Goal: Transaction & Acquisition: Purchase product/service

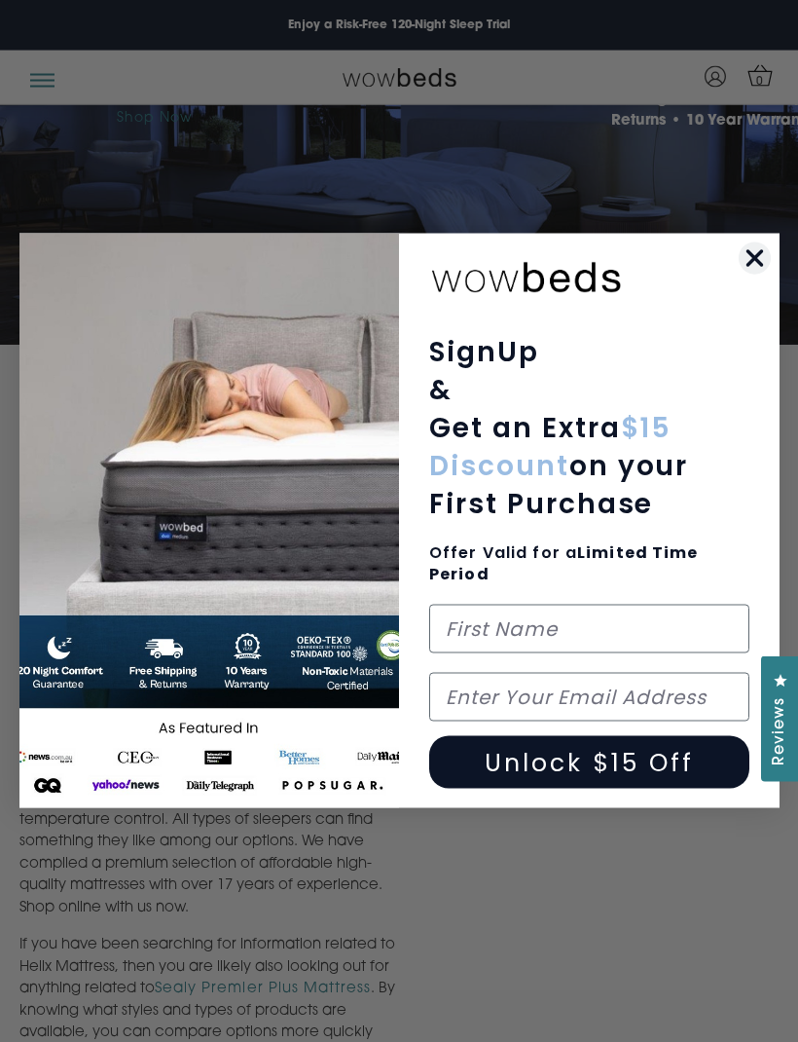
scroll to position [116, 0]
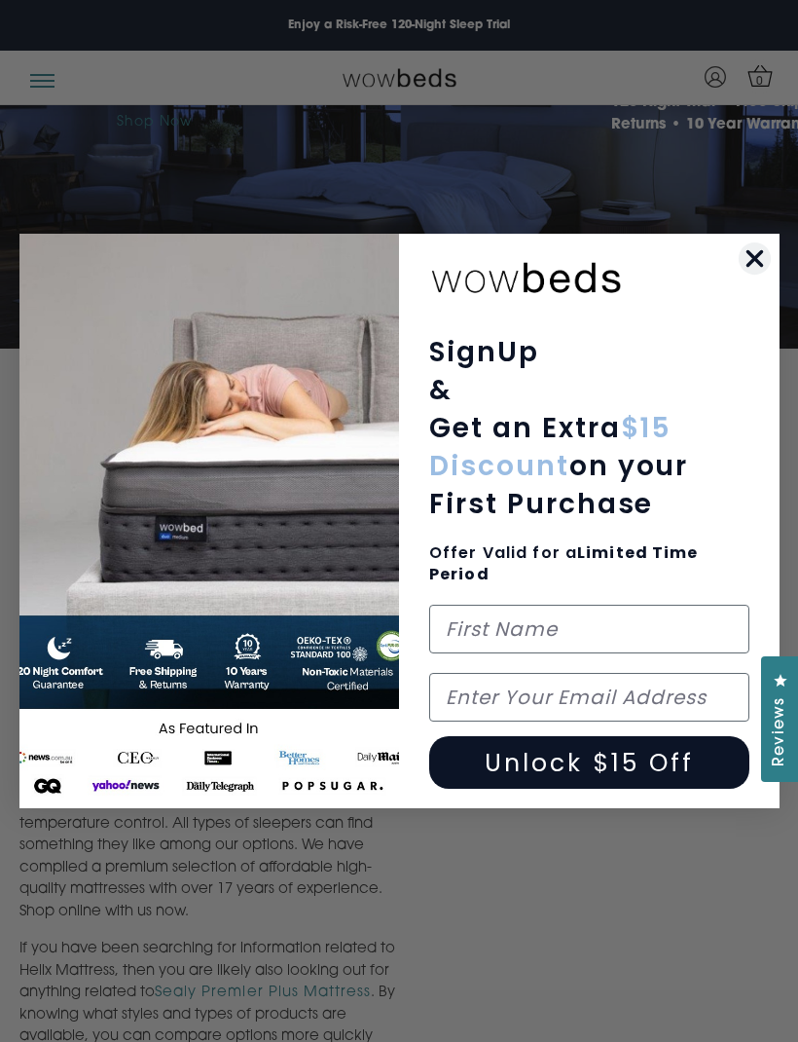
click at [758, 266] on icon "Close dialog" at bounding box center [755, 259] width 14 height 14
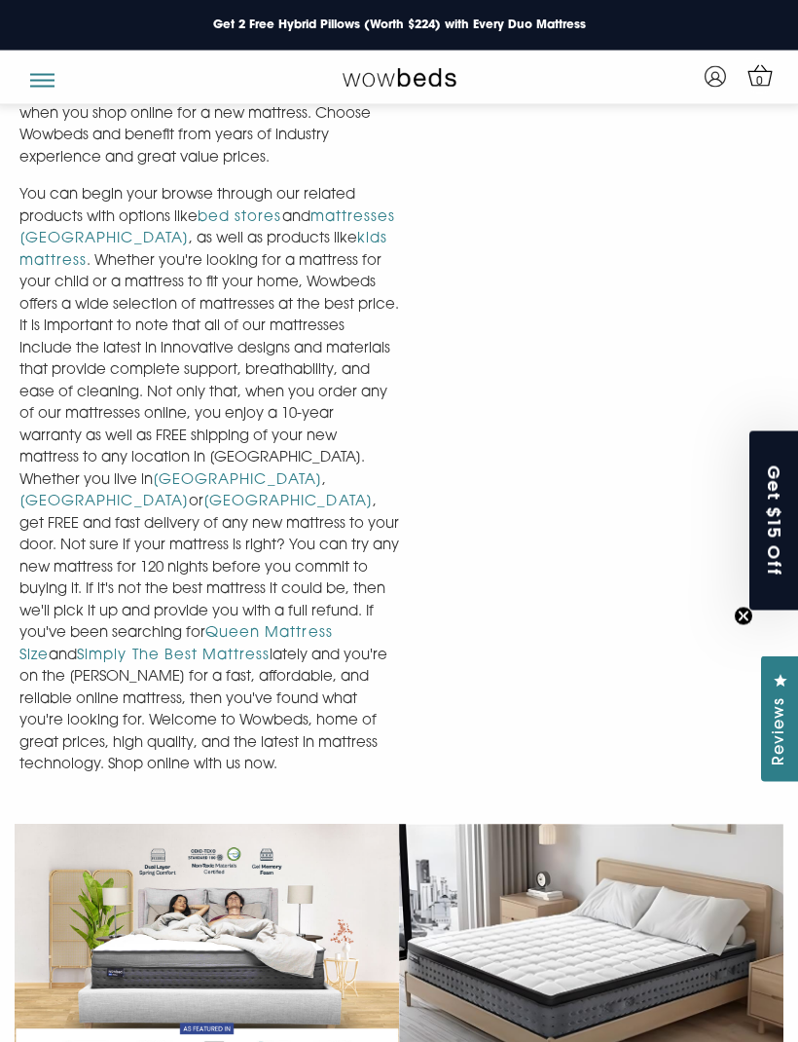
scroll to position [1455, 0]
click at [43, 83] on button "button" at bounding box center [42, 73] width 24 height 18
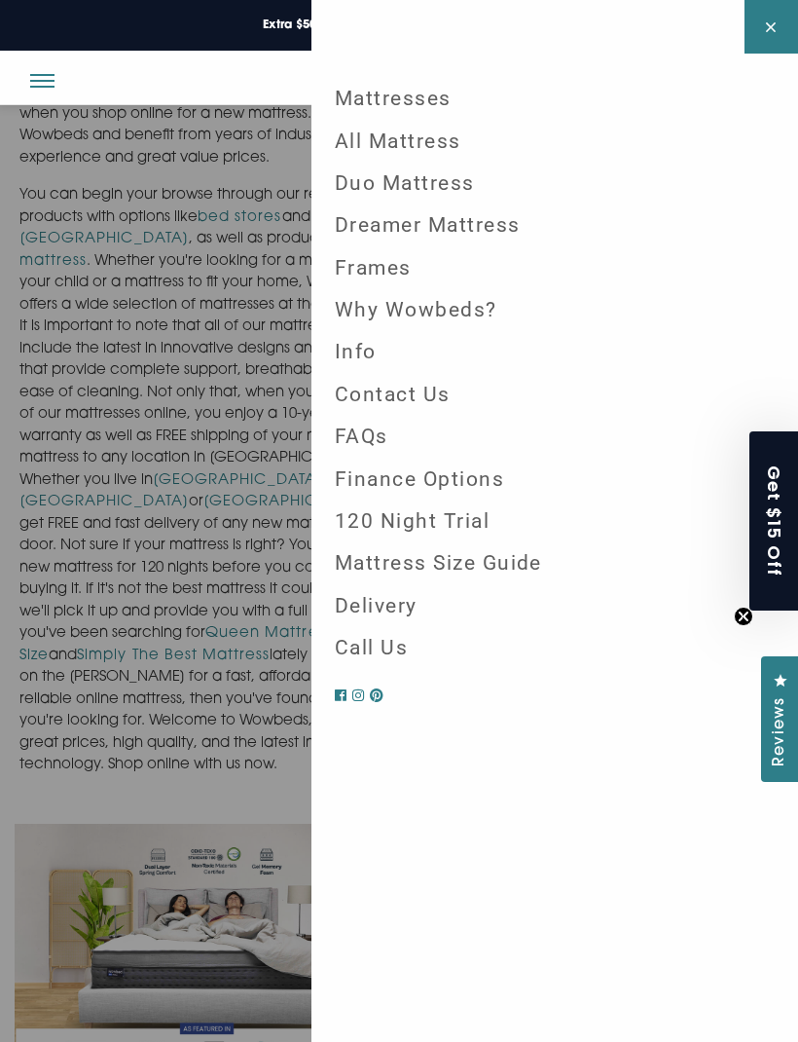
click at [420, 97] on link "Mattresses" at bounding box center [554, 99] width 471 height 42
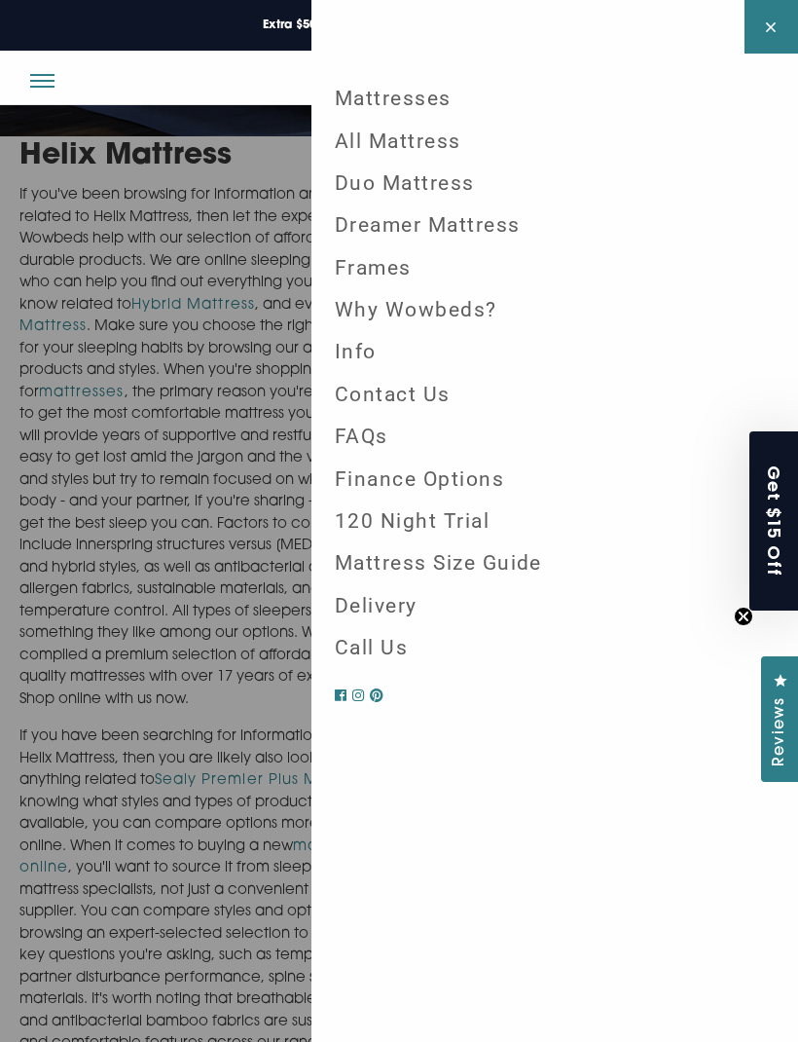
scroll to position [64, 0]
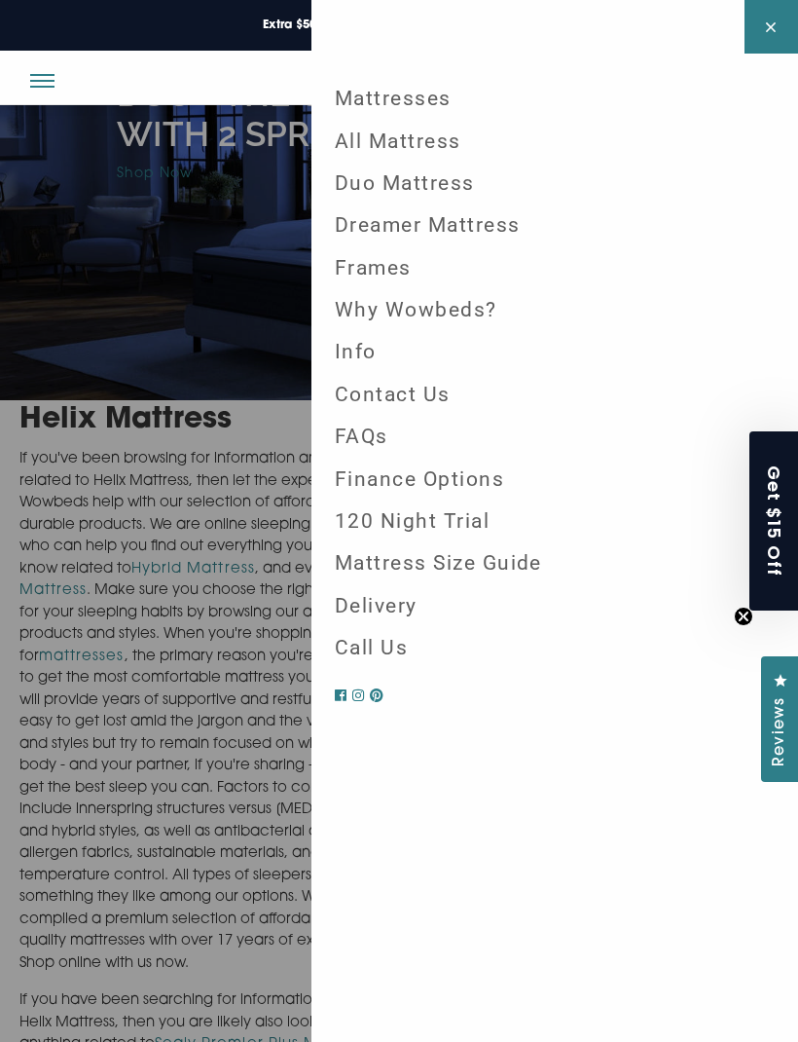
click at [410, 94] on link "Mattresses" at bounding box center [554, 99] width 471 height 42
click at [781, 33] on button at bounding box center [772, 27] width 54 height 54
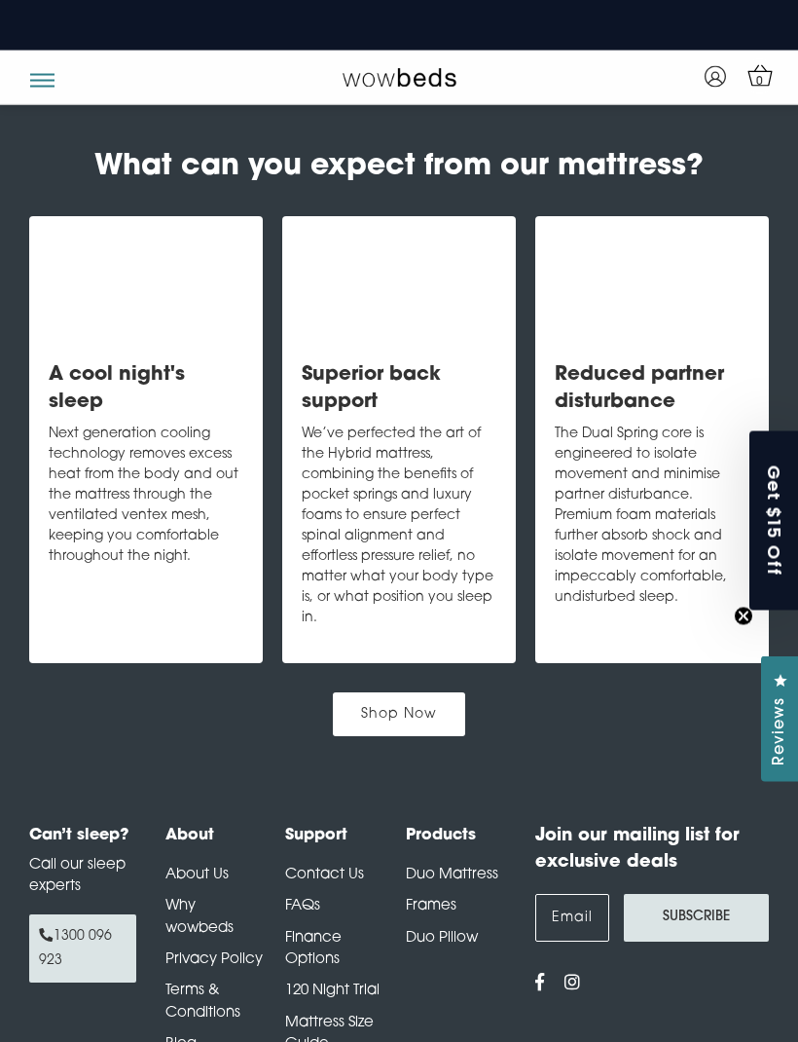
scroll to position [2633, 0]
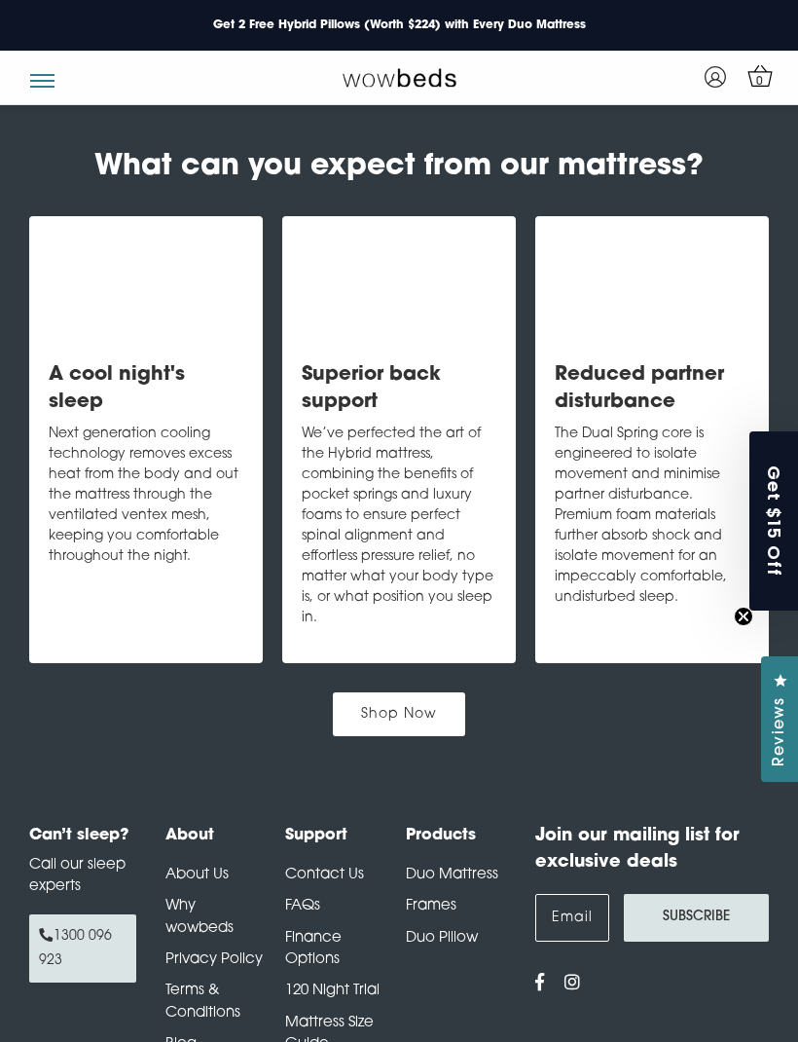
click at [456, 867] on link "Duo Mattress" at bounding box center [452, 874] width 92 height 15
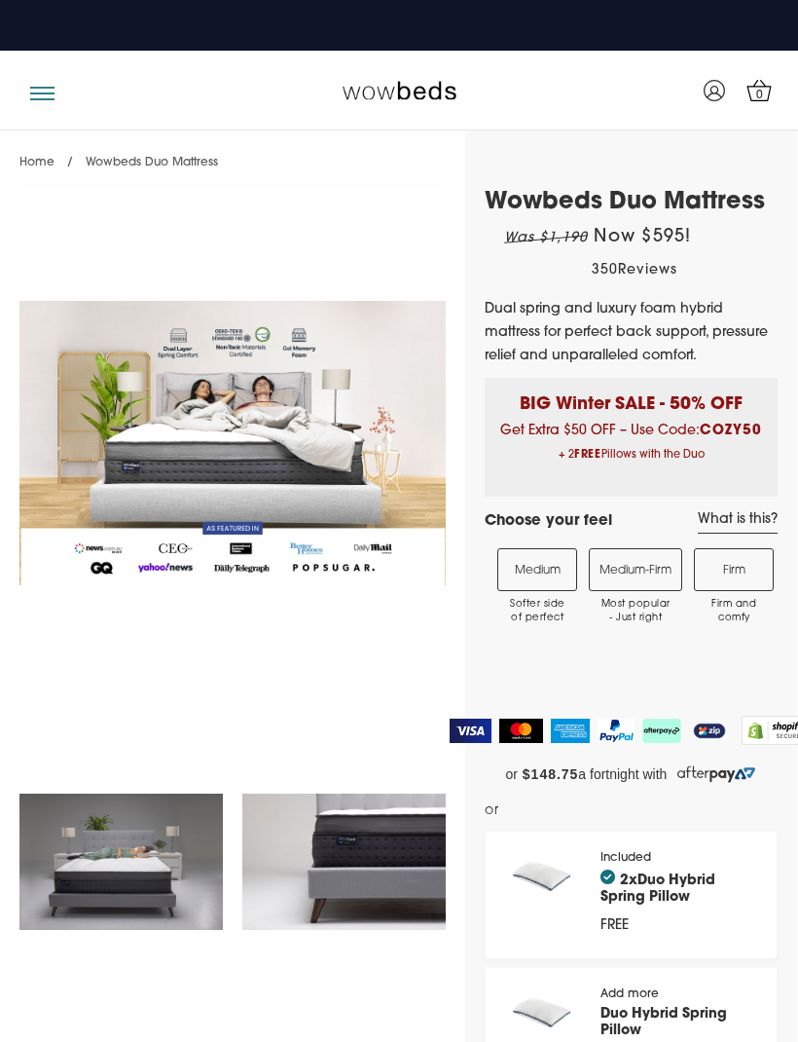
select select "Medium-Firm"
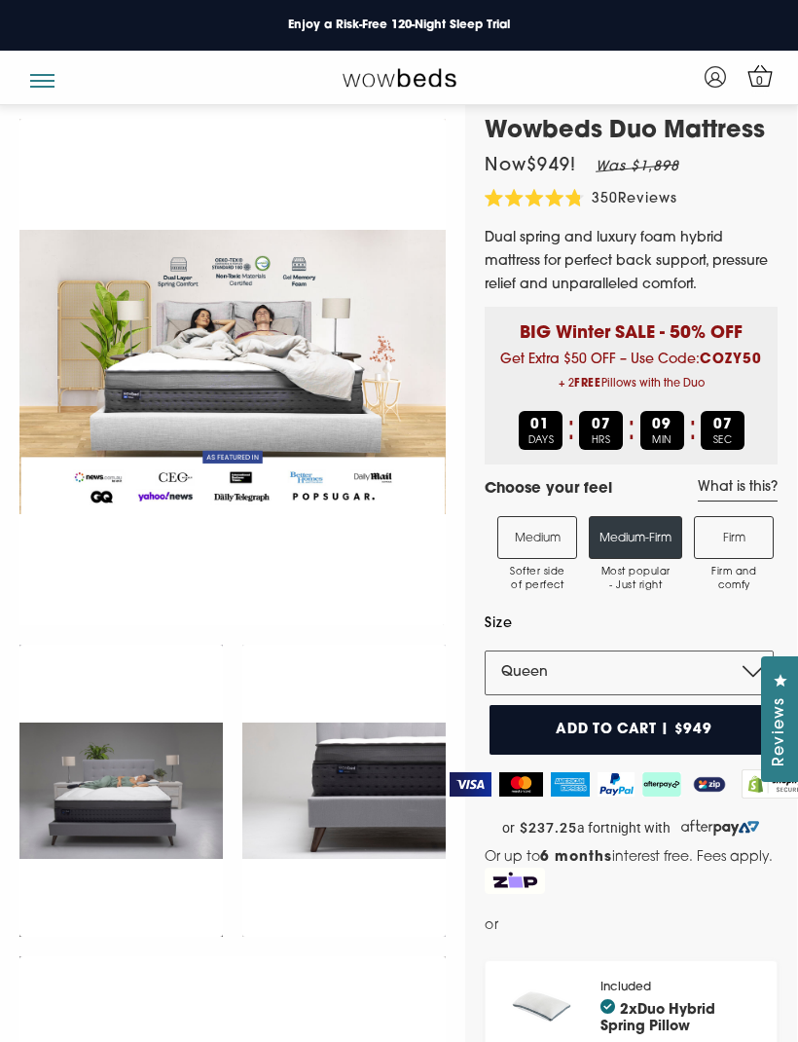
scroll to position [78, 0]
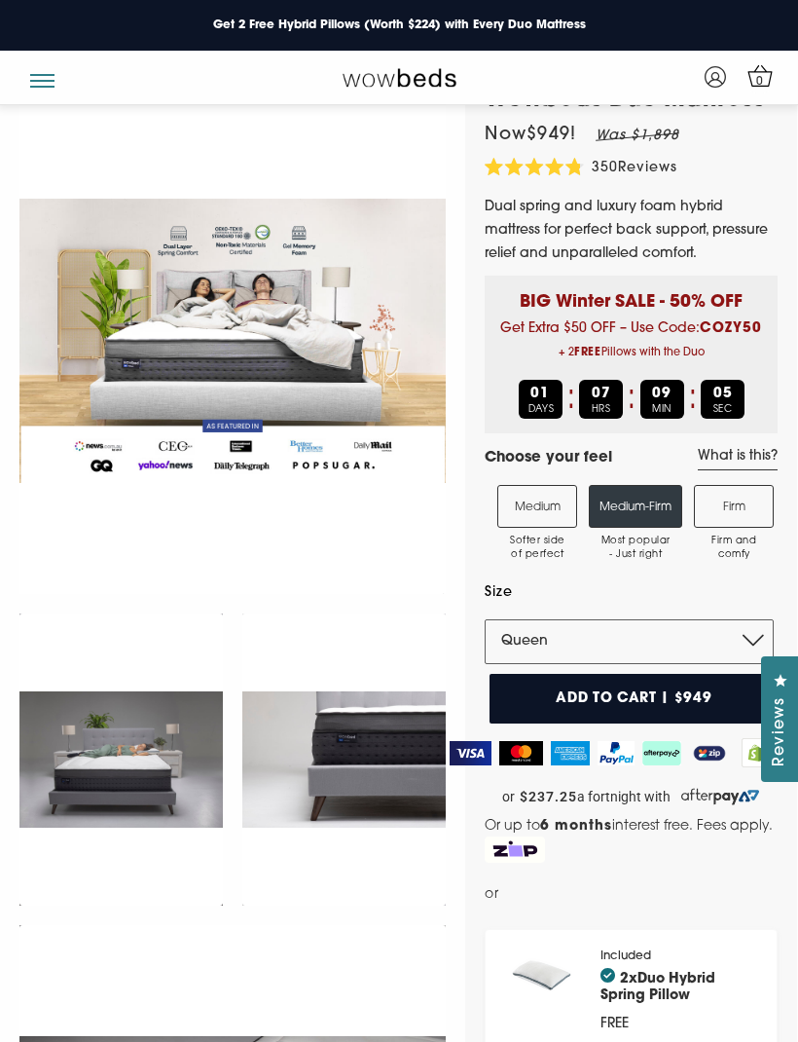
click at [532, 506] on label "Medium Softer side of perfect" at bounding box center [538, 506] width 80 height 43
click at [0, 0] on input "Medium Softer side of perfect" at bounding box center [0, 0] width 0 height 0
click at [759, 641] on select "Single King Single Double Queen King" at bounding box center [629, 641] width 289 height 45
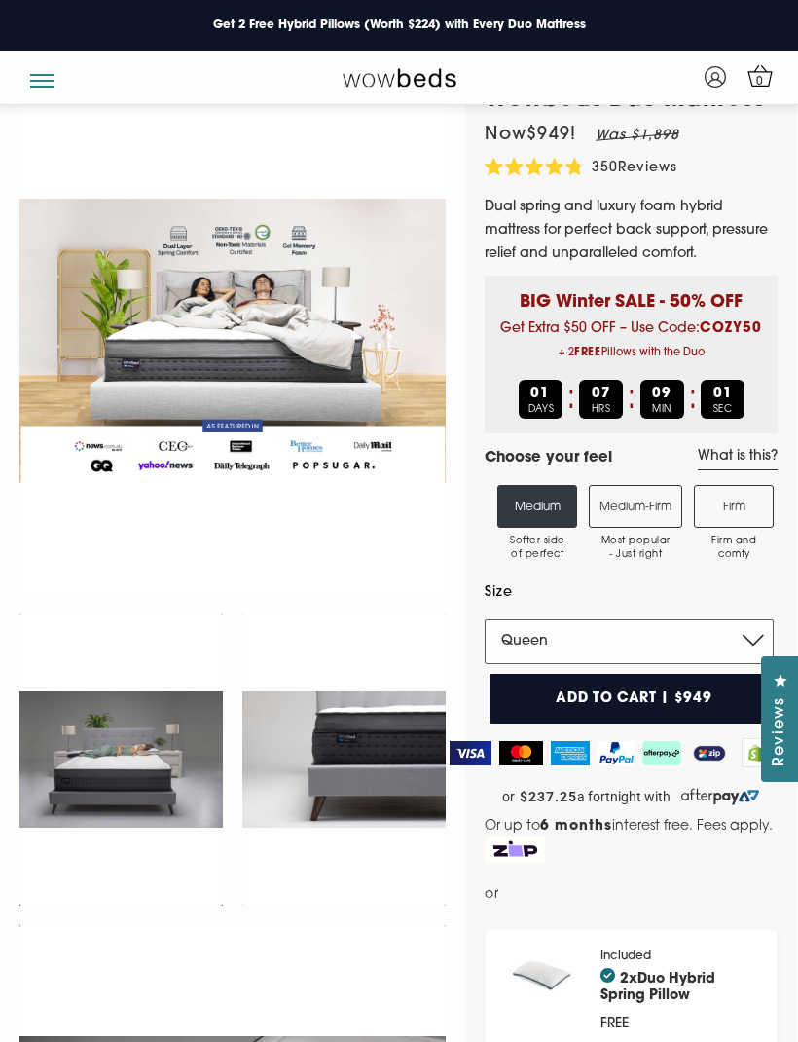
select select "Double"
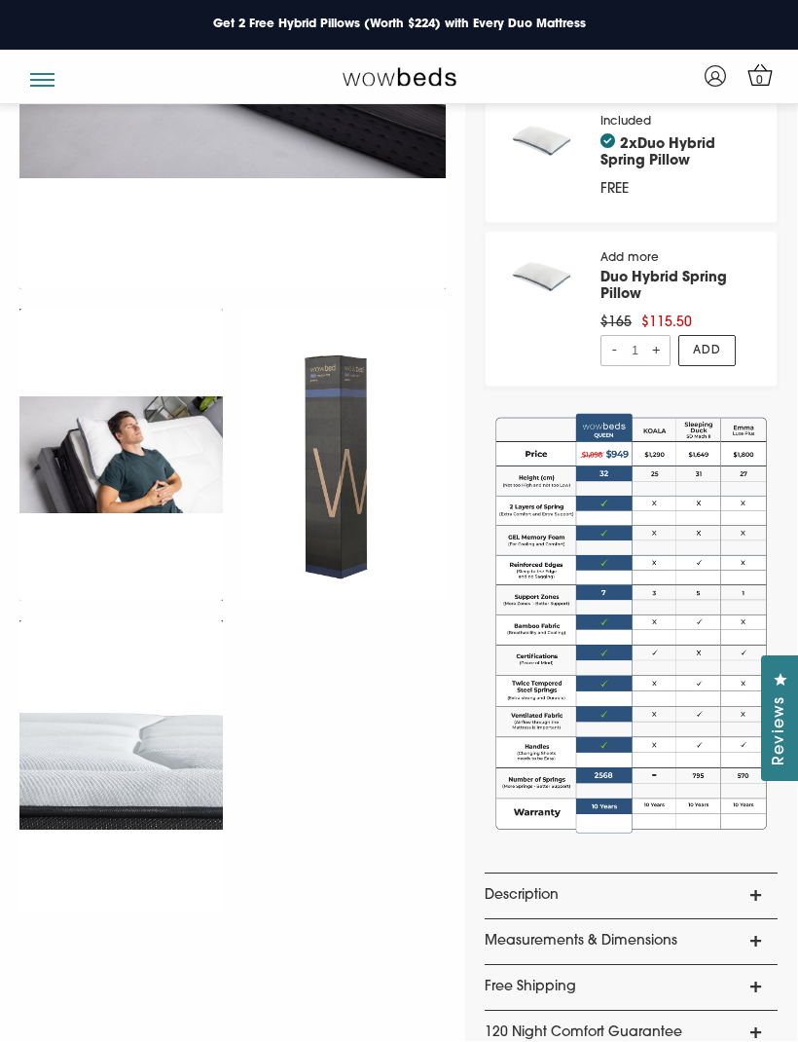
scroll to position [912, 0]
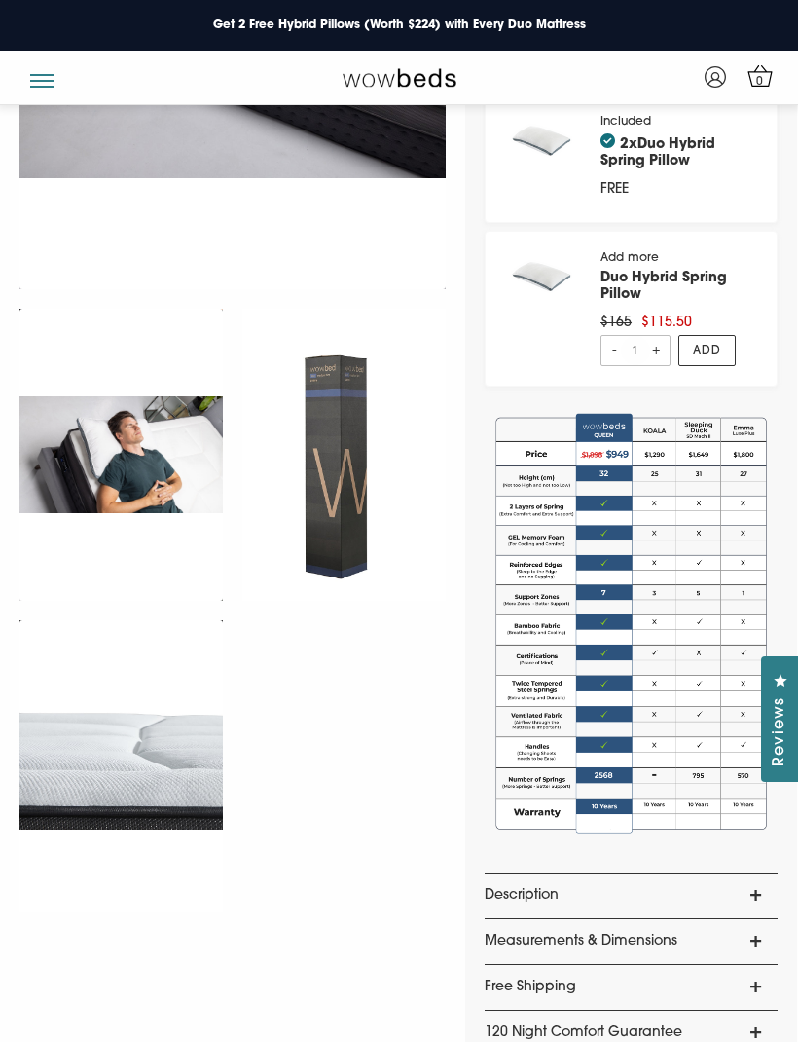
click at [771, 897] on link "Description" at bounding box center [631, 895] width 293 height 45
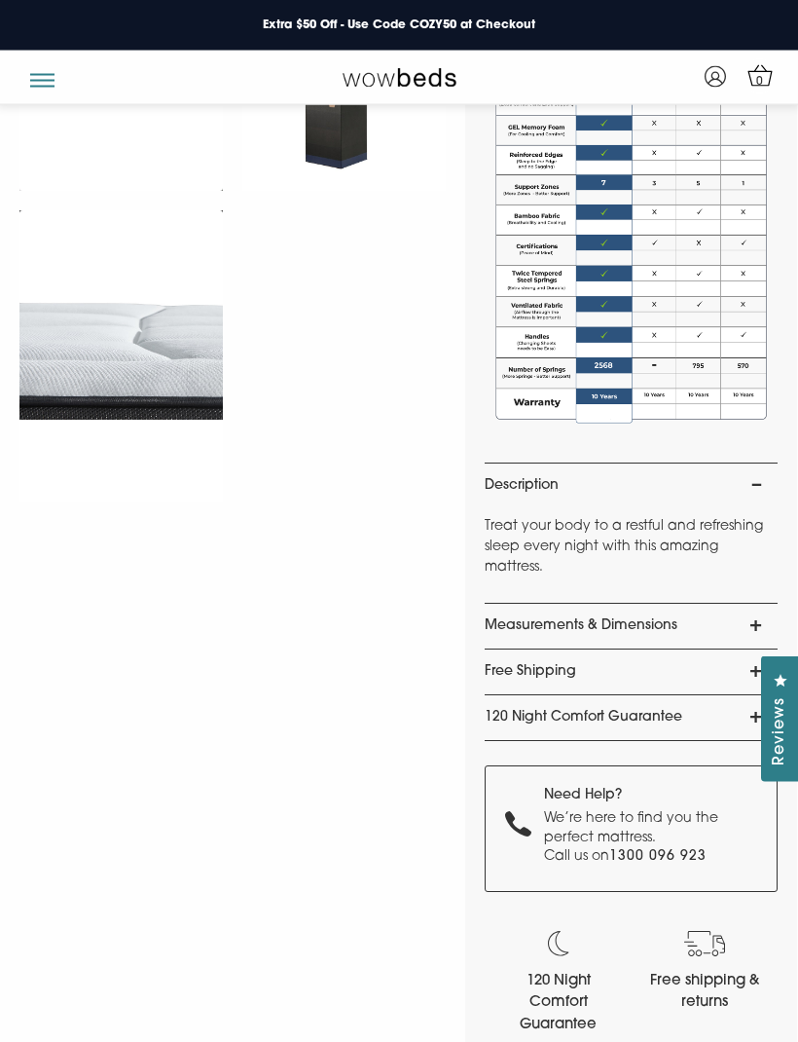
scroll to position [1322, 0]
click at [766, 677] on link "Free Shipping" at bounding box center [631, 671] width 293 height 45
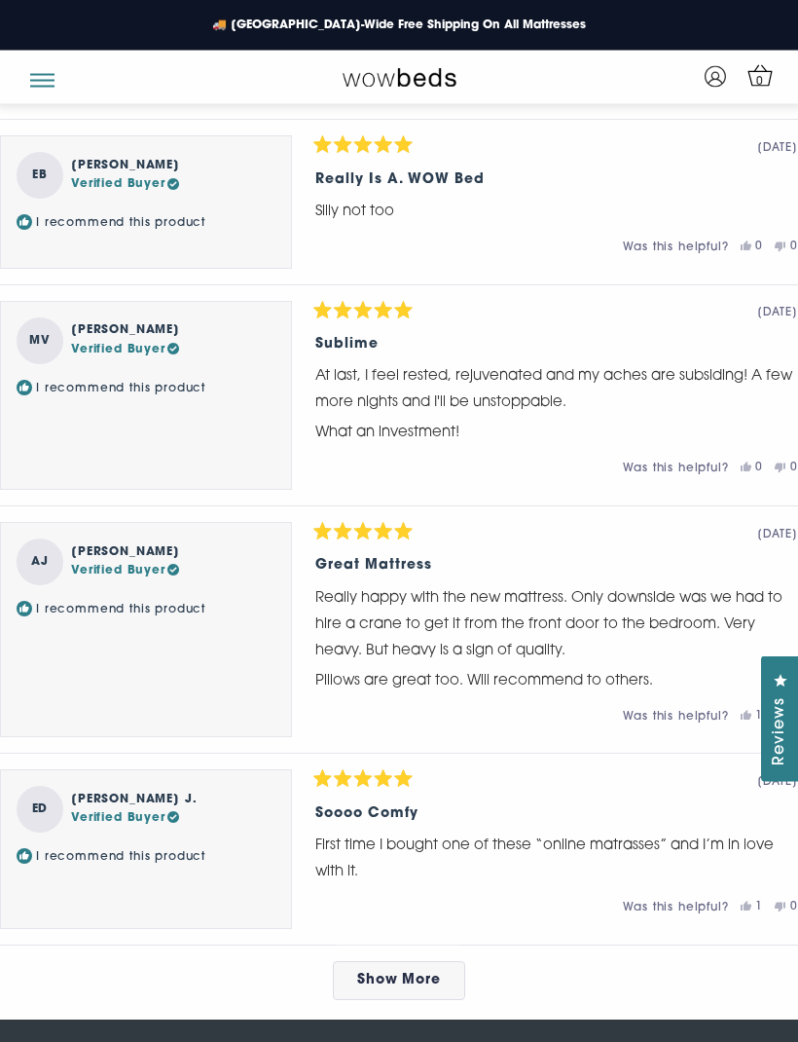
scroll to position [9100, 0]
